Goal: Check status: Check status

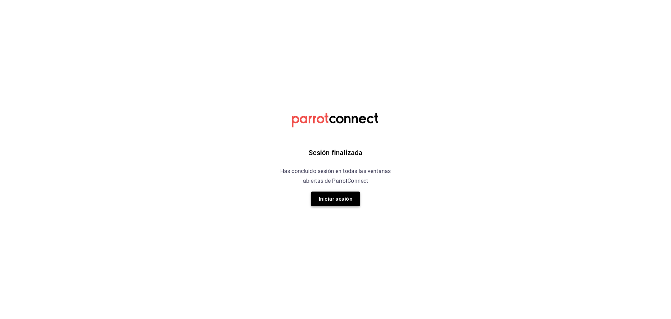
click at [343, 199] on button "Iniciar sesión" at bounding box center [335, 198] width 49 height 15
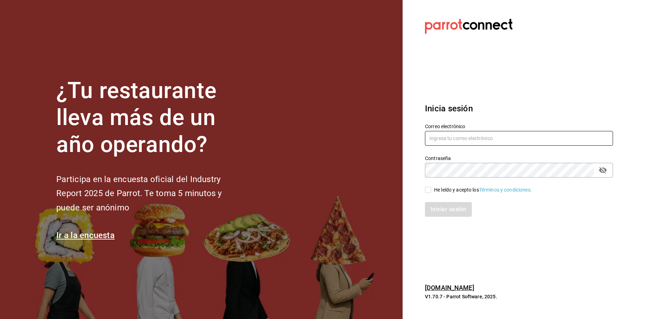
click at [456, 141] on input "text" at bounding box center [519, 138] width 188 height 15
click at [468, 137] on input "luis190101@g,ial.com" at bounding box center [519, 138] width 188 height 15
type input "luis190101@gmail.com"
click at [428, 189] on input "He leído y acepto los Términos y condiciones." at bounding box center [428, 189] width 6 height 6
checkbox input "true"
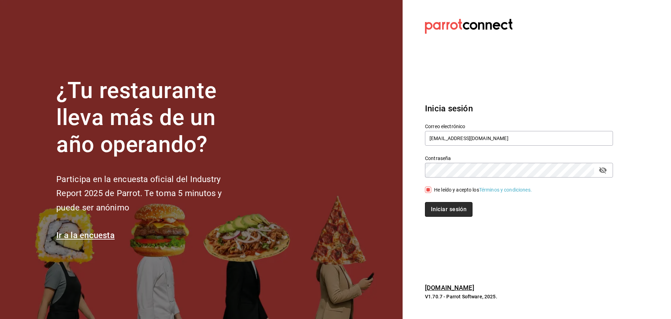
click at [460, 207] on button "Iniciar sesión" at bounding box center [449, 209] width 48 height 15
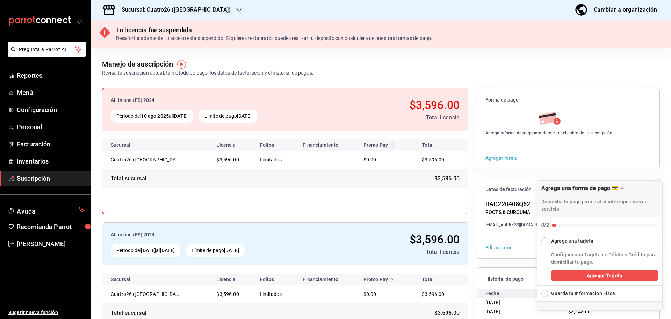
click at [236, 11] on icon "button" at bounding box center [239, 10] width 6 height 6
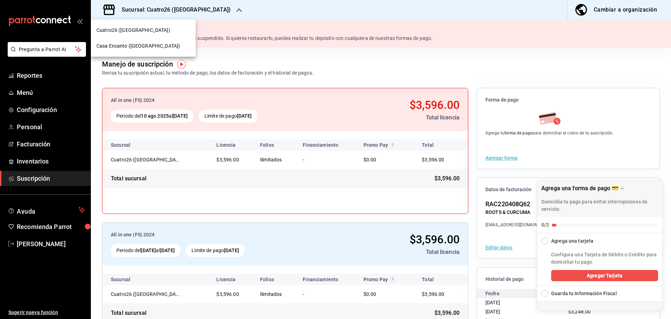
click at [150, 43] on span "Casa Encanto ([GEOGRAPHIC_DATA])" at bounding box center [139, 45] width 84 height 7
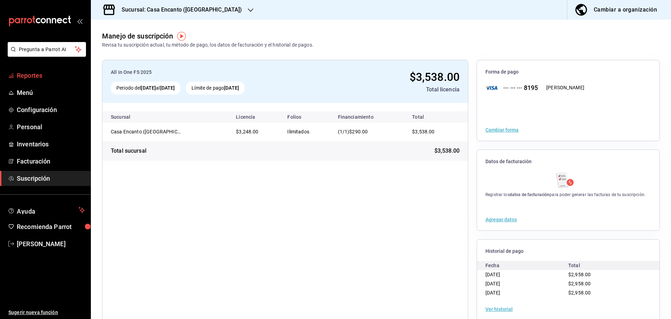
click at [52, 71] on span "Reportes" at bounding box center [51, 75] width 68 height 9
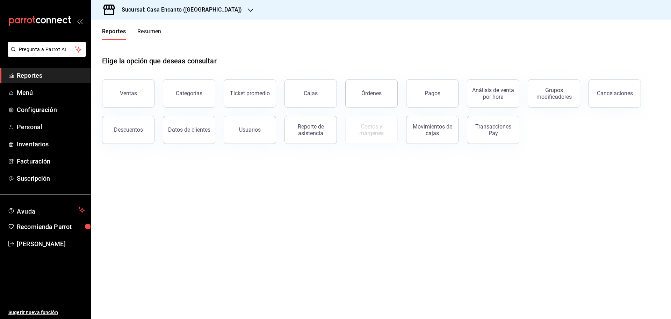
click at [141, 29] on button "Resumen" at bounding box center [149, 34] width 24 height 12
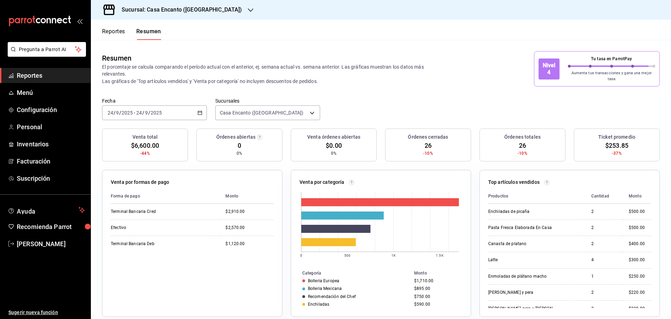
click at [202, 107] on div "[DATE] [DATE] - [DATE] [DATE]" at bounding box center [154, 112] width 105 height 15
click at [150, 130] on span "Hoy" at bounding box center [135, 133] width 54 height 7
